Goal: Task Accomplishment & Management: Manage account settings

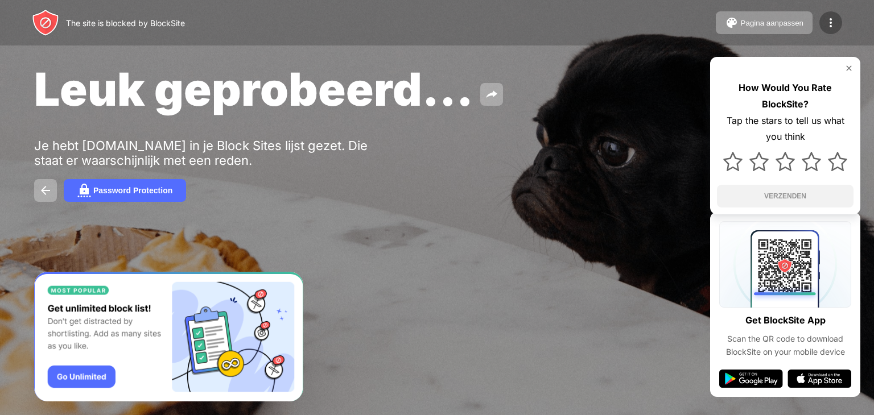
click at [833, 24] on img at bounding box center [831, 23] width 14 height 14
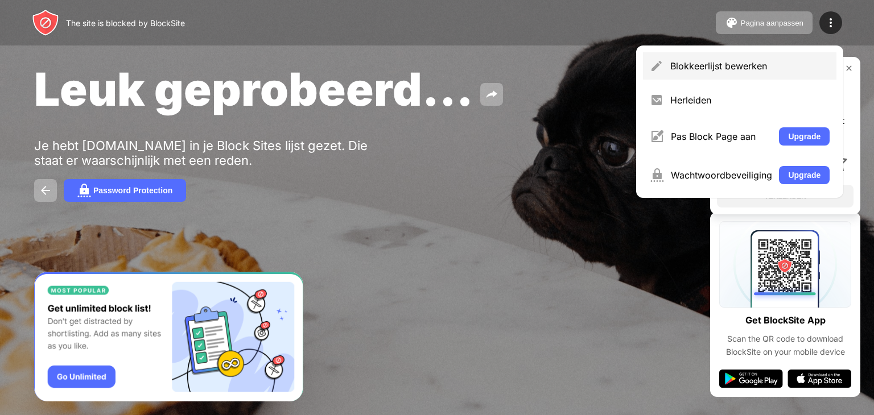
click at [687, 59] on div "Blokkeerlijst bewerken" at bounding box center [739, 65] width 193 height 27
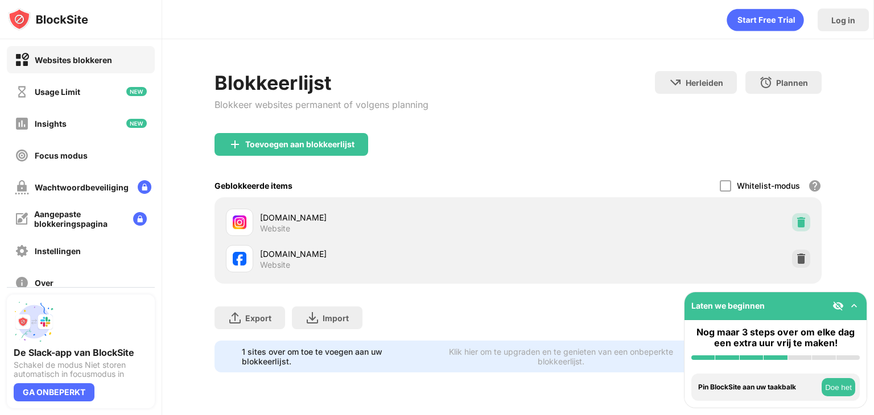
click at [803, 224] on img at bounding box center [801, 222] width 11 height 11
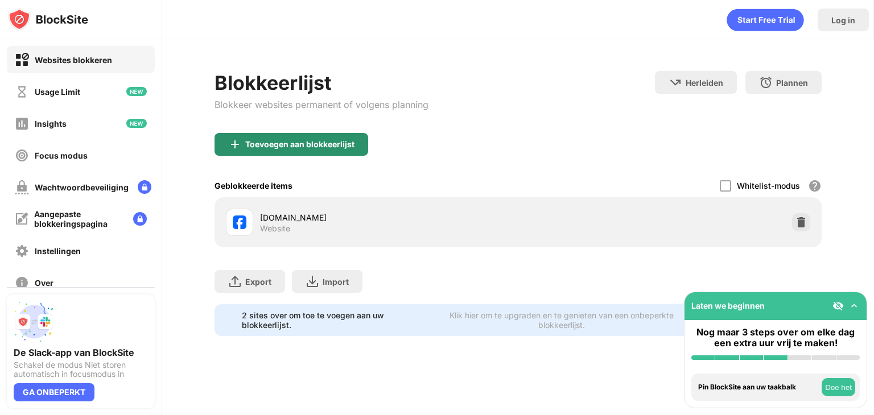
click at [307, 149] on div "Toevoegen aan blokkeerlijst" at bounding box center [292, 144] width 154 height 23
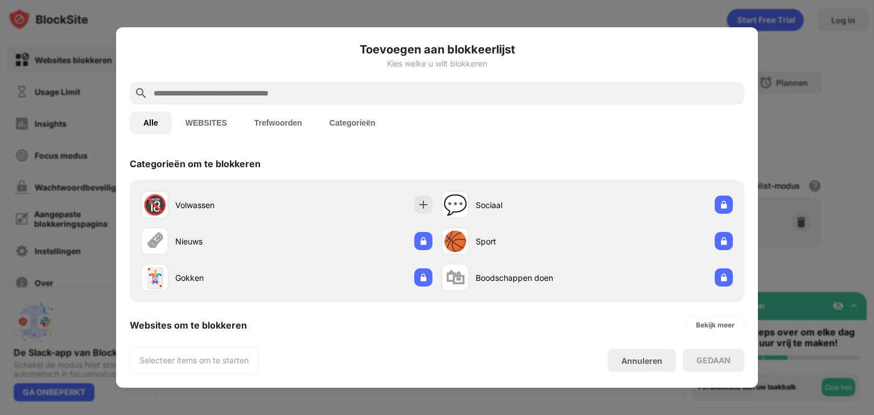
click at [346, 92] on input "text" at bounding box center [446, 94] width 587 height 14
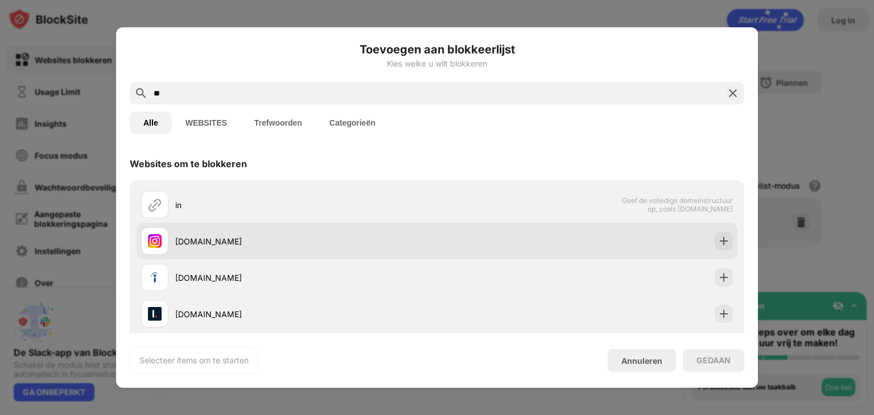
type input "**"
click at [322, 251] on div "[DOMAIN_NAME]" at bounding box center [289, 241] width 296 height 27
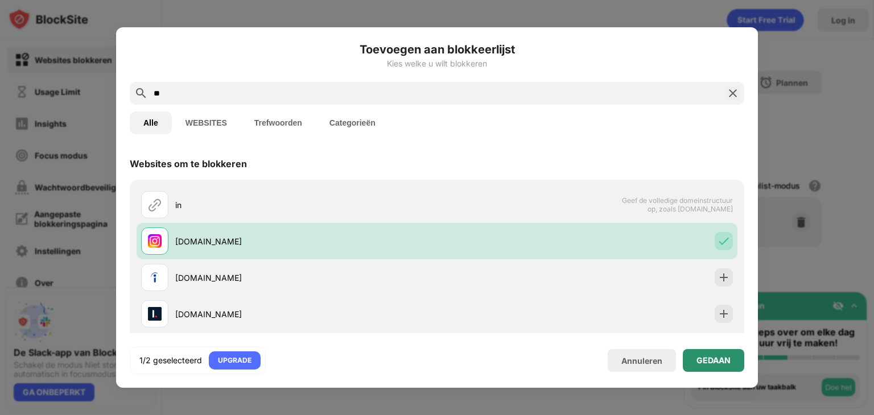
click at [707, 365] on div "GEDAAN" at bounding box center [714, 360] width 34 height 9
